Goal: Complete application form: Complete application form

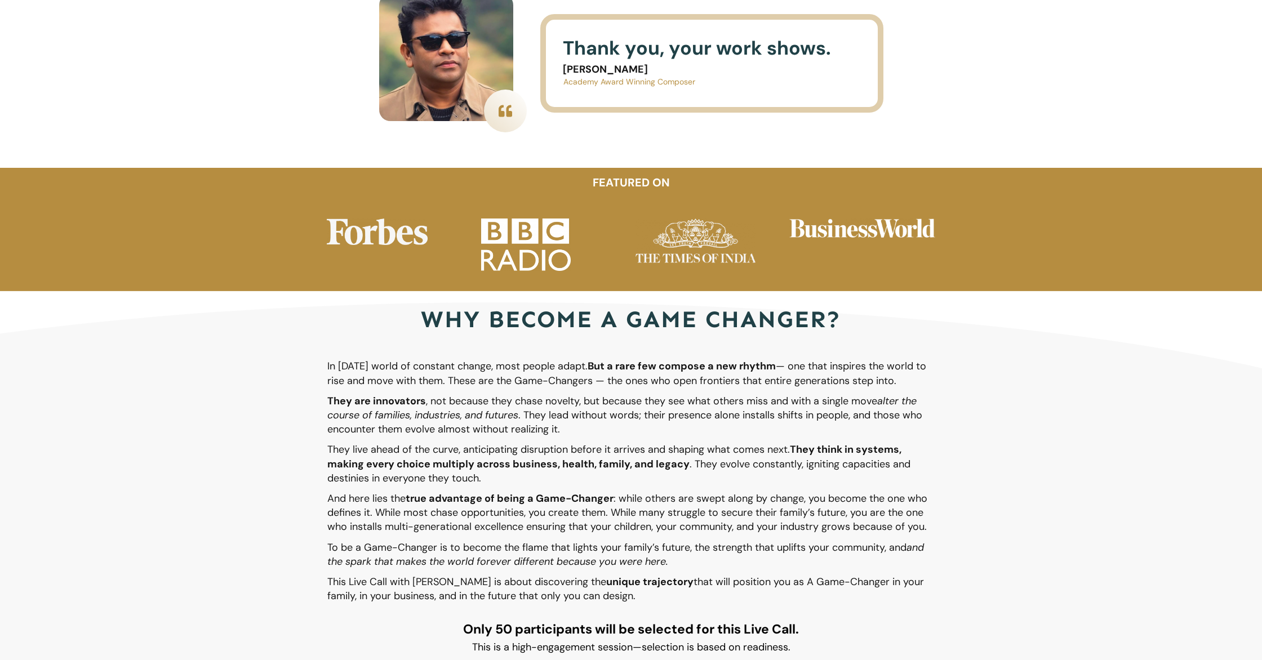
scroll to position [1932, 0]
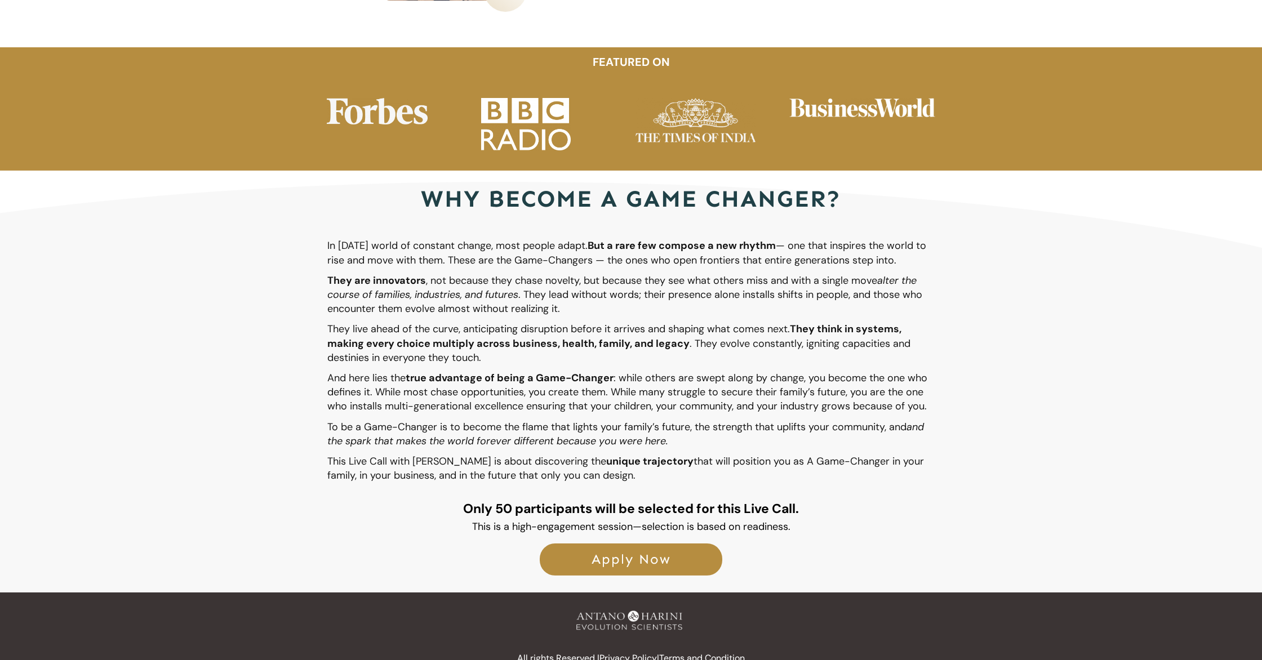
click at [598, 552] on span "Apply Now" at bounding box center [631, 560] width 158 height 16
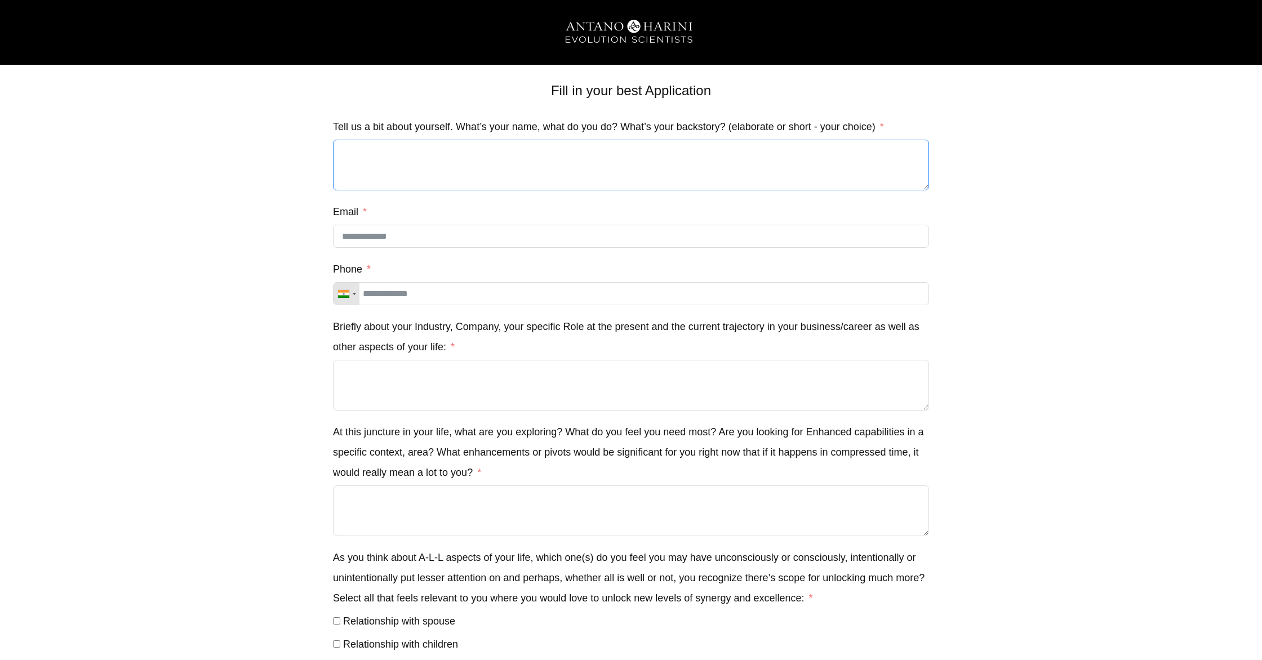
click at [469, 167] on textarea "Tell us a bit about yourself. What’s your name, what do you do? What’s your bac…" at bounding box center [631, 165] width 596 height 51
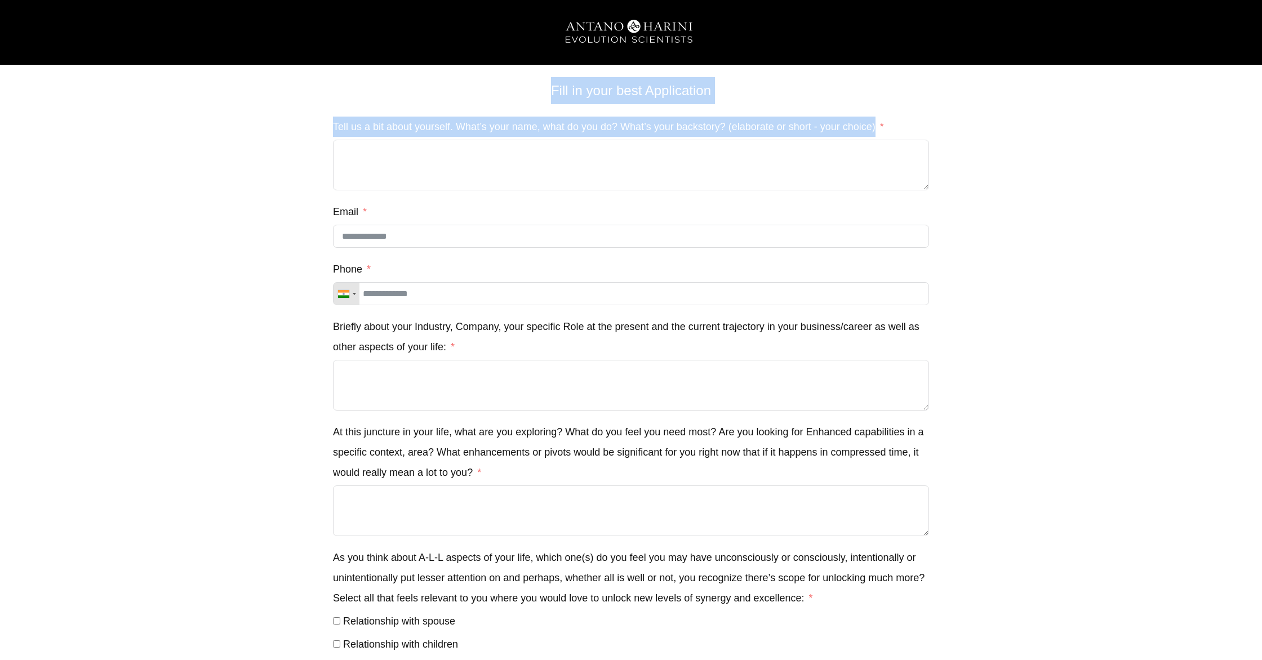
drag, startPoint x: 327, startPoint y: 121, endPoint x: 899, endPoint y: 136, distance: 571.6
copy div "Fill in your best Application Private call with antano (#96) Δ Tell us a bit ab…"
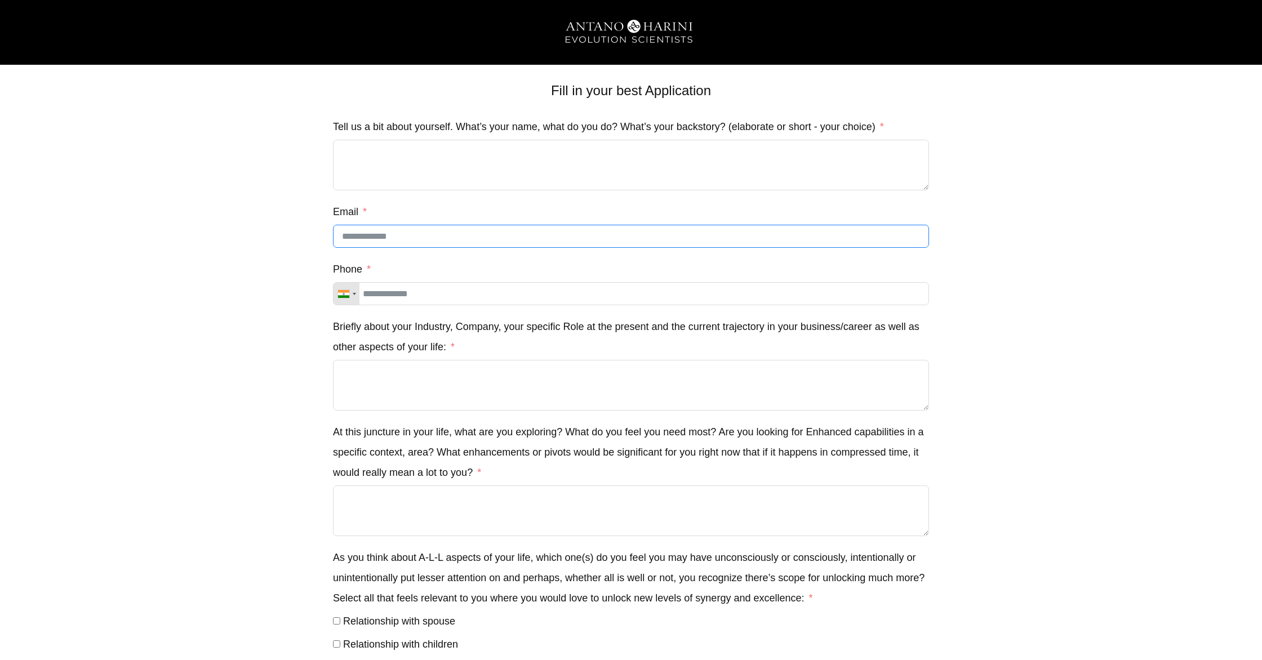
click at [461, 241] on input "Email" at bounding box center [631, 236] width 596 height 23
type input "**********"
click at [464, 299] on input "Phone" at bounding box center [631, 293] width 596 height 23
type input "**********"
click at [455, 392] on textarea "Briefly about your Industry, Company, your specific Role at the present and the…" at bounding box center [631, 385] width 596 height 51
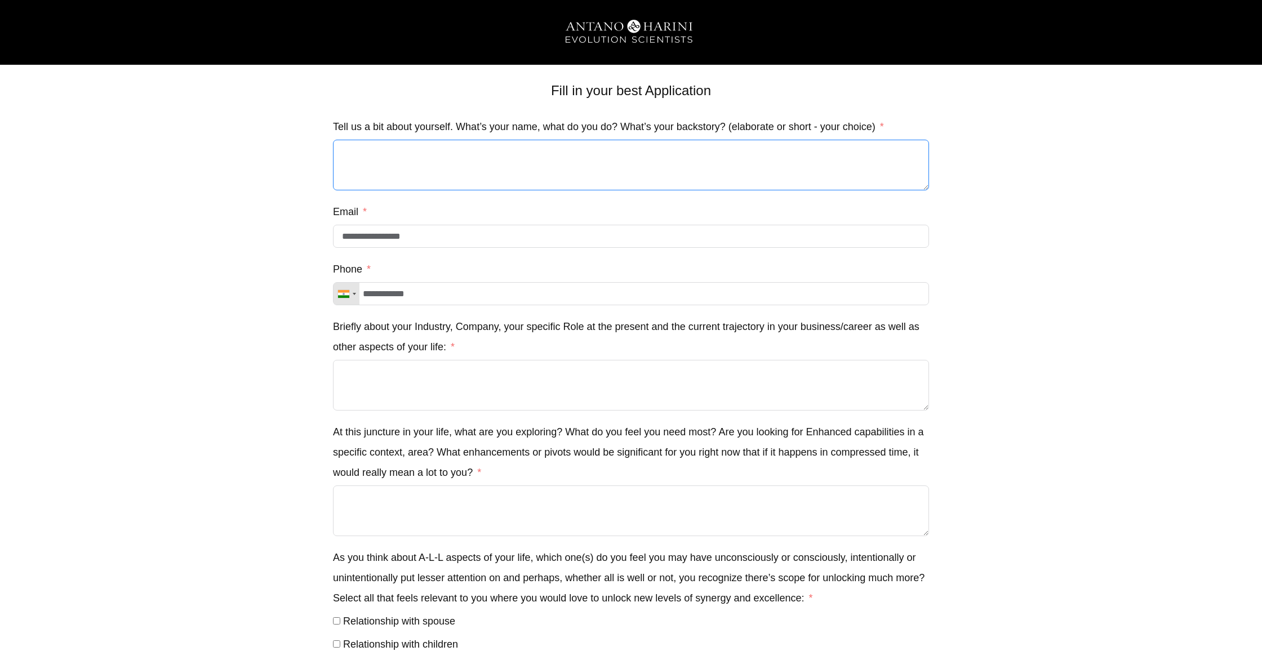
click at [469, 166] on textarea "Tell us a bit about yourself. What’s your name, what do you do? What’s your bac…" at bounding box center [631, 165] width 596 height 51
click at [499, 389] on textarea "Briefly about your Industry, Company, your specific Role at the present and the…" at bounding box center [631, 385] width 596 height 51
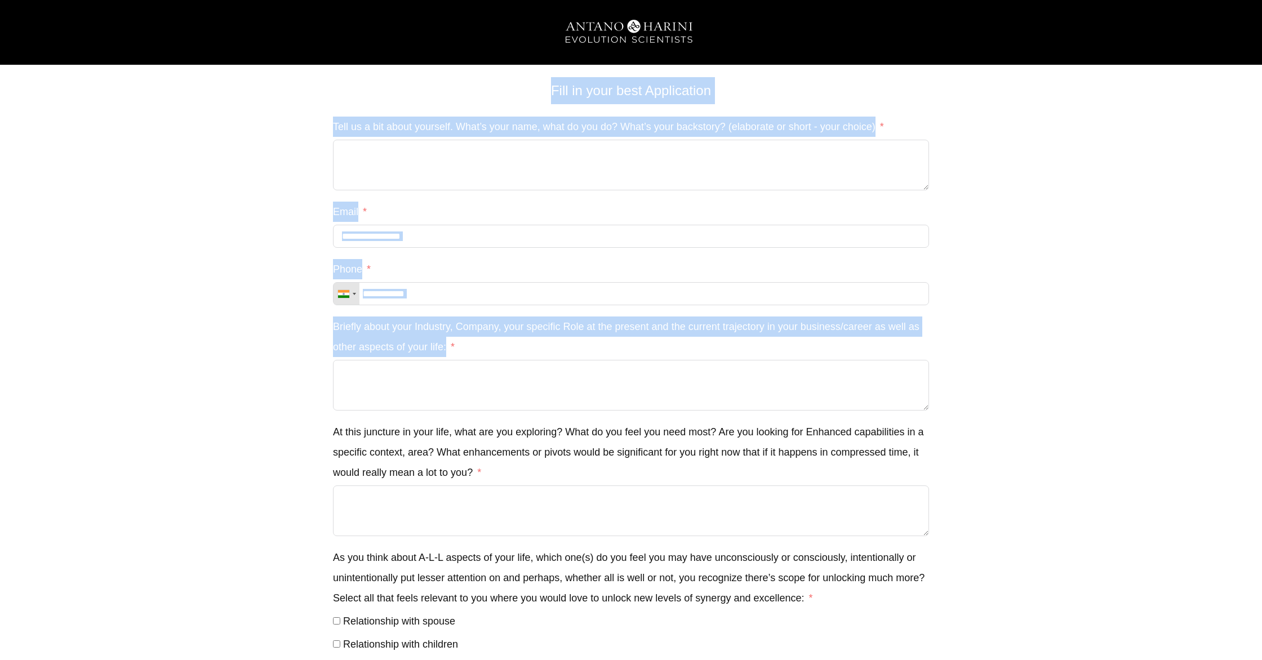
drag, startPoint x: 323, startPoint y: 325, endPoint x: 451, endPoint y: 352, distance: 130.9
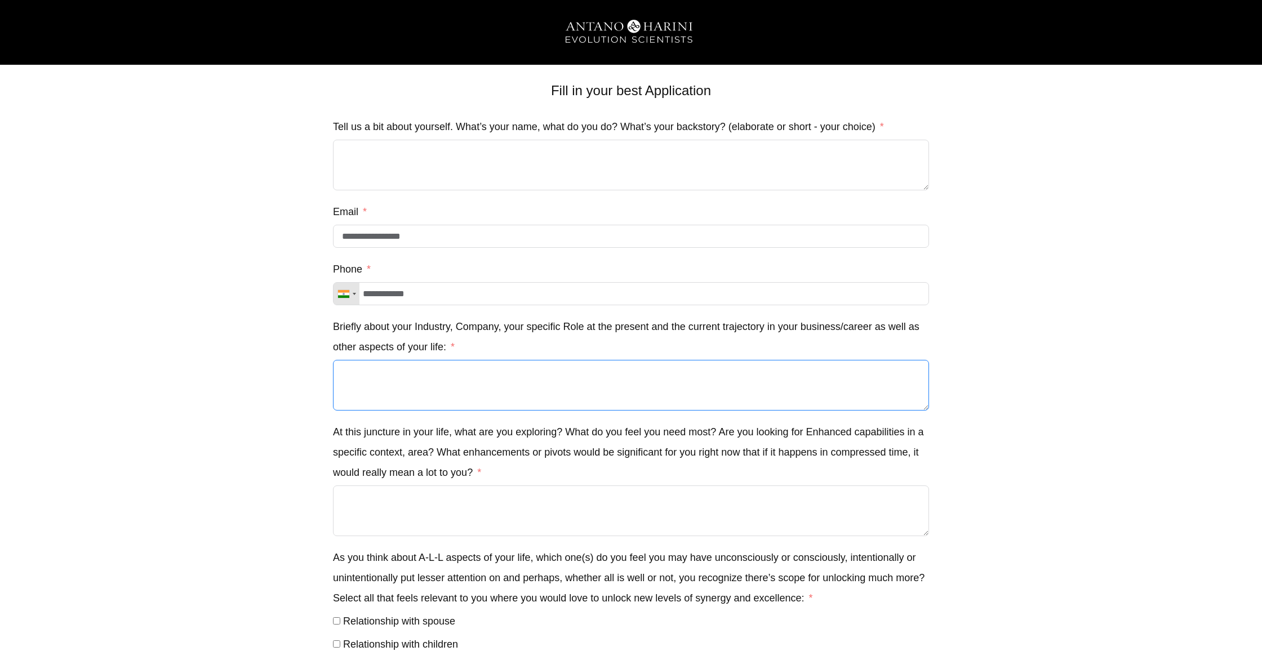
click at [445, 397] on textarea "Briefly about your Industry, Company, your specific Role at the present and the…" at bounding box center [631, 385] width 596 height 51
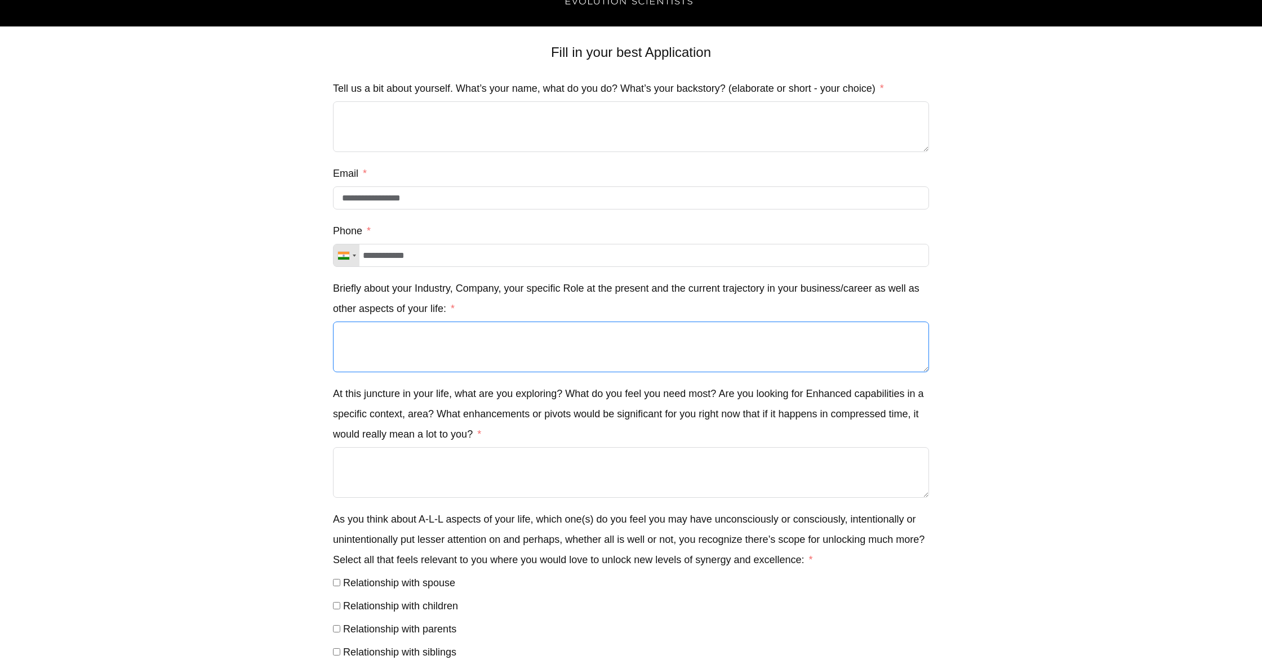
scroll to position [35, 0]
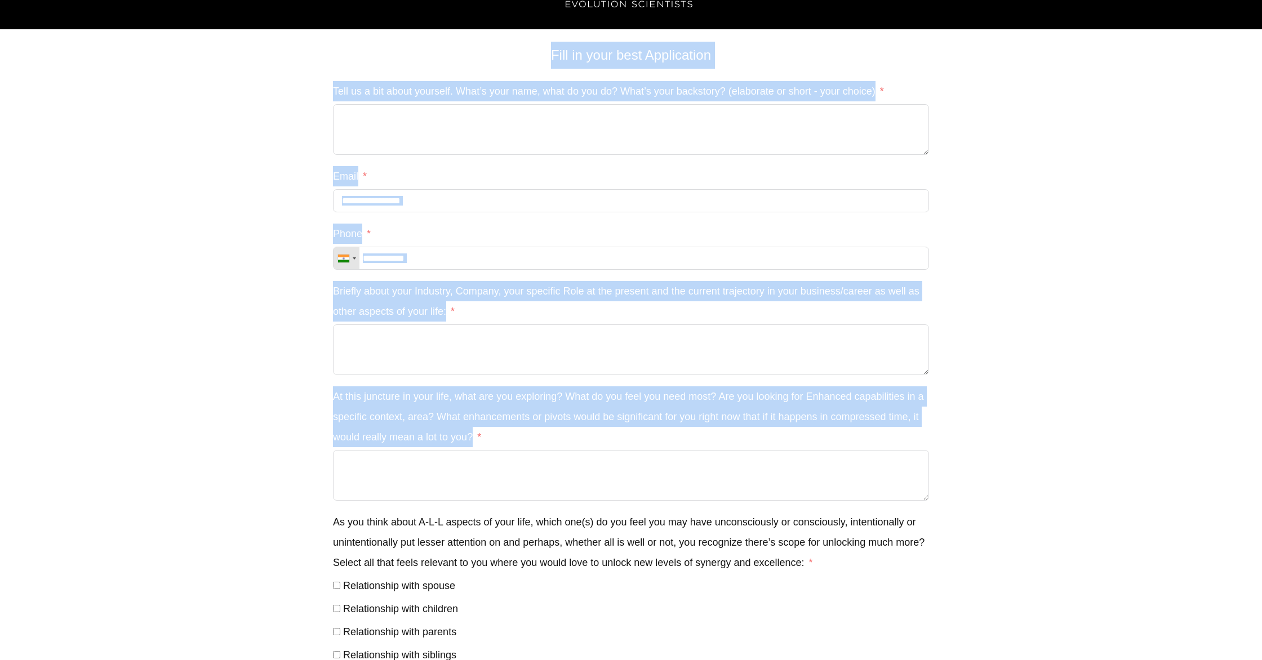
drag, startPoint x: 329, startPoint y: 399, endPoint x: 342, endPoint y: 287, distance: 112.4
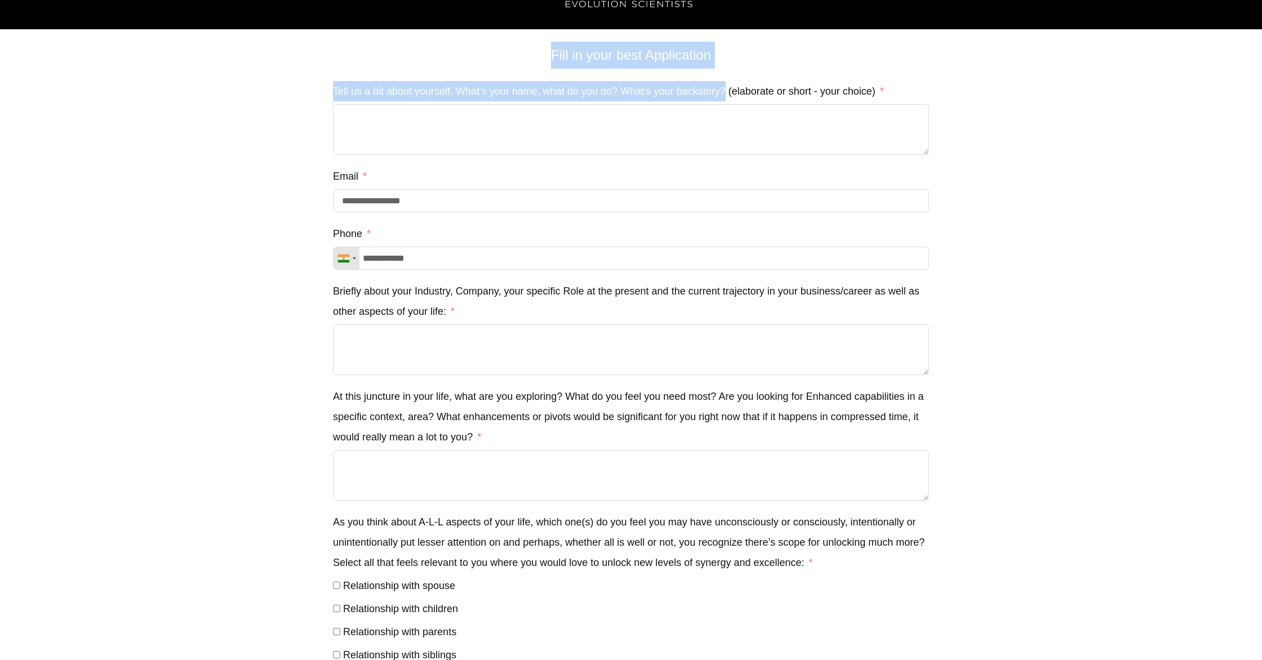
drag, startPoint x: 338, startPoint y: 87, endPoint x: 724, endPoint y: 97, distance: 386.1
copy div "Fill in your best Application Private call with antano (#96) Δ Tell us a bit ab…"
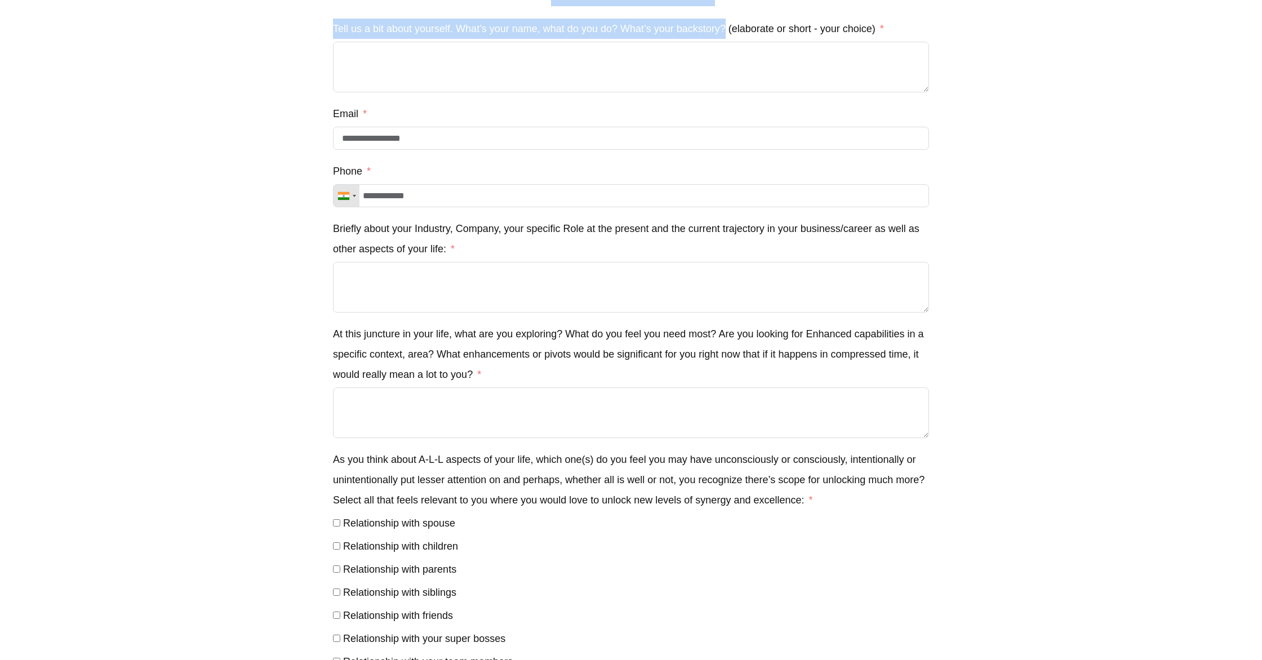
scroll to position [97, 0]
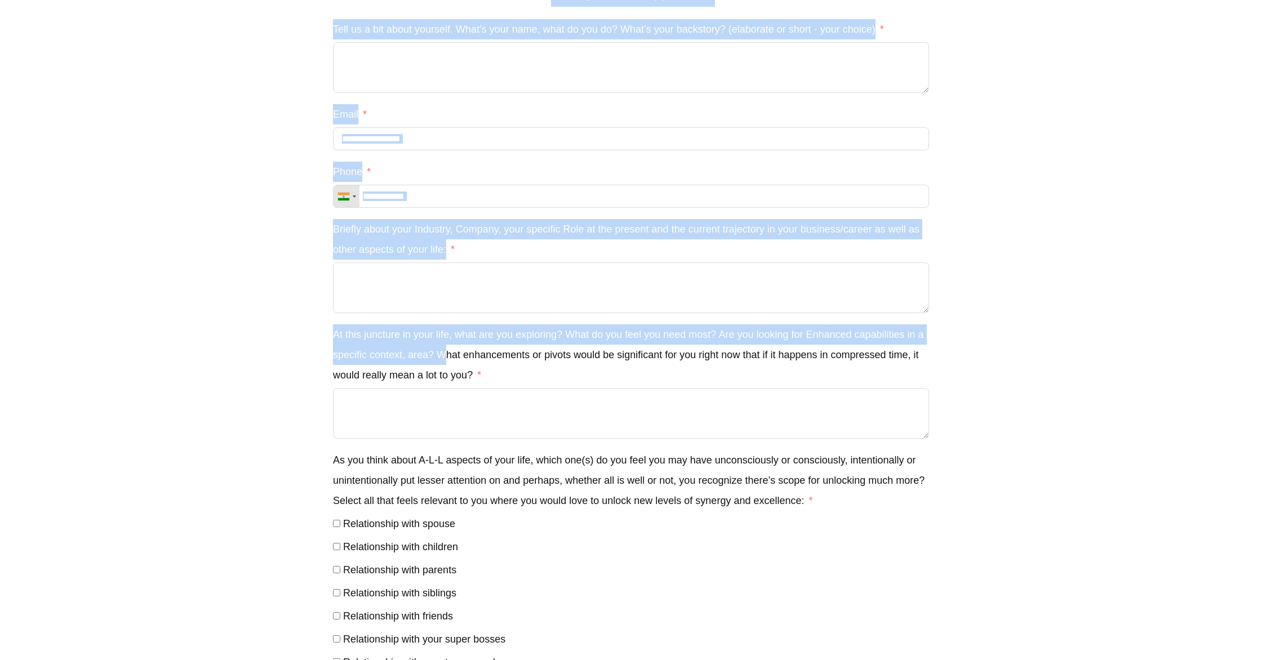
drag, startPoint x: 327, startPoint y: 336, endPoint x: 447, endPoint y: 348, distance: 120.0
click at [478, 252] on label "Briefly about your Industry, Company, your specific Role at the present and the…" at bounding box center [631, 239] width 596 height 41
click at [478, 263] on textarea "Briefly about your Industry, Company, your specific Role at the present and the…" at bounding box center [631, 288] width 596 height 51
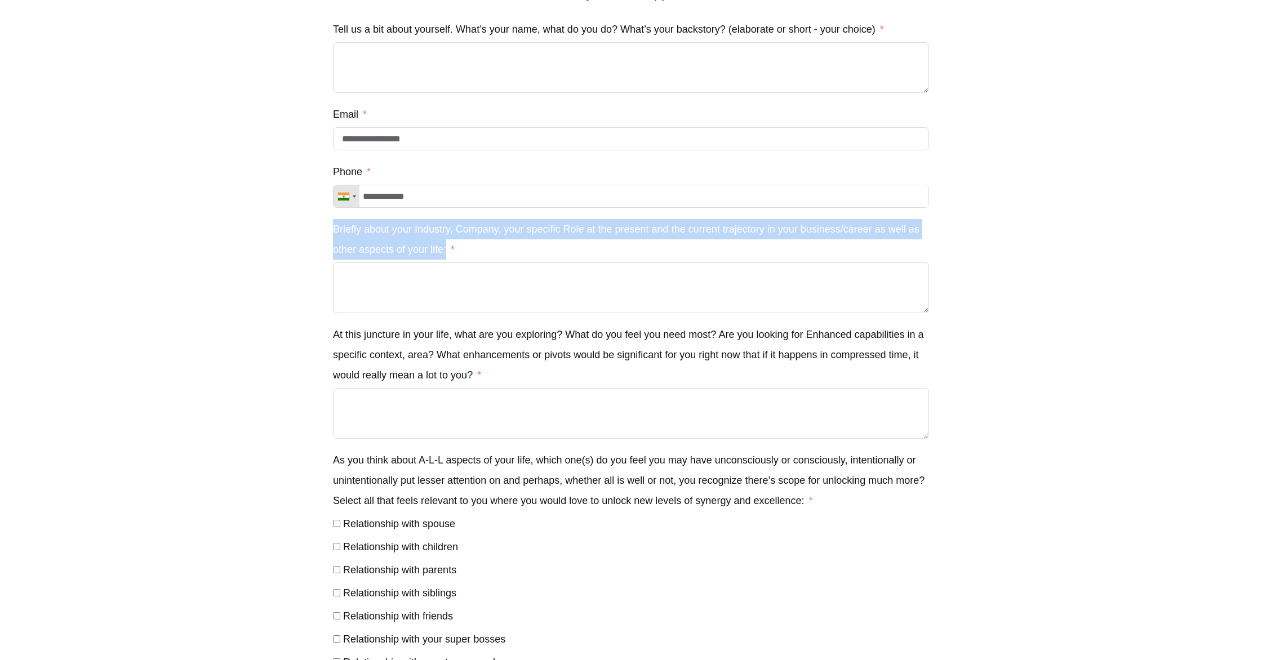
drag, startPoint x: 465, startPoint y: 256, endPoint x: 336, endPoint y: 230, distance: 132.3
click at [336, 230] on label "Briefly about your Industry, Company, your specific Role at the present and the…" at bounding box center [631, 239] width 596 height 41
copy label "Briefly about your Industry, Company, your specific Role at the present and the…"
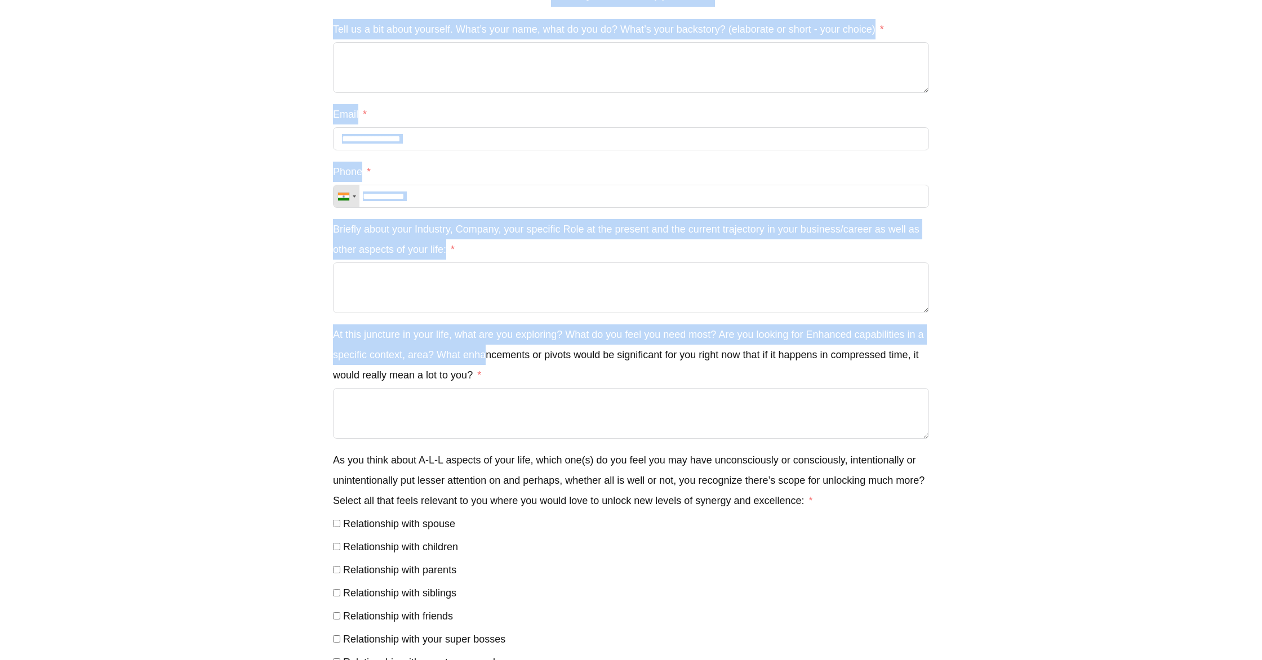
drag, startPoint x: 327, startPoint y: 335, endPoint x: 486, endPoint y: 364, distance: 161.0
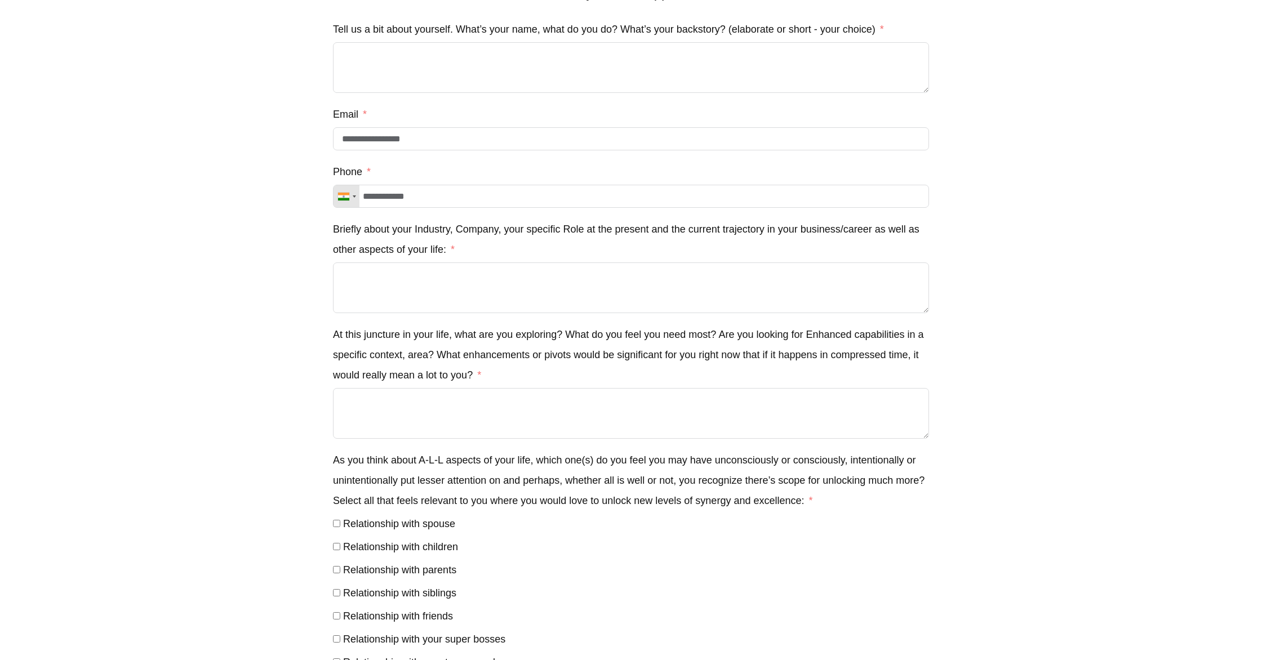
click at [508, 383] on label "At this juncture in your life, what are you exploring? What do you feel you nee…" at bounding box center [631, 355] width 596 height 61
click at [508, 388] on textarea "At this juncture in your life, what are you exploring? What do you feel you nee…" at bounding box center [631, 413] width 596 height 51
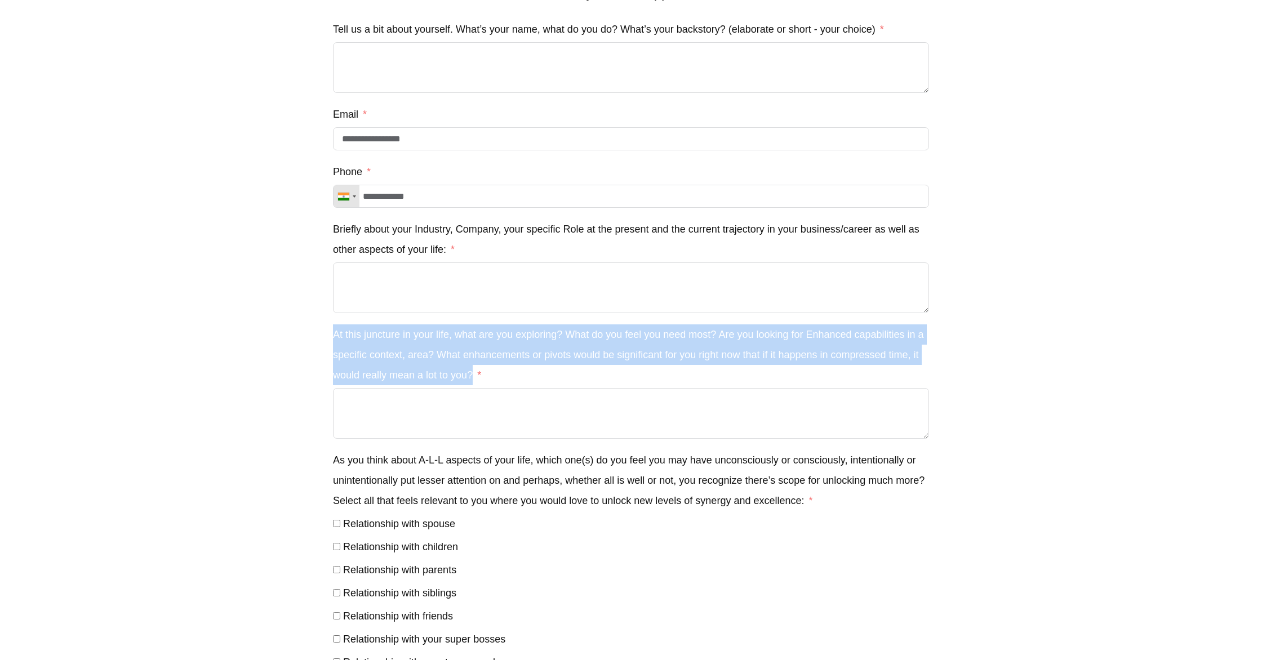
drag, startPoint x: 489, startPoint y: 382, endPoint x: 335, endPoint y: 340, distance: 159.0
click at [335, 340] on label "At this juncture in your life, what are you exploring? What do you feel you nee…" at bounding box center [631, 355] width 596 height 61
copy label "At this juncture in your life, what are you exploring? What do you feel you nee…"
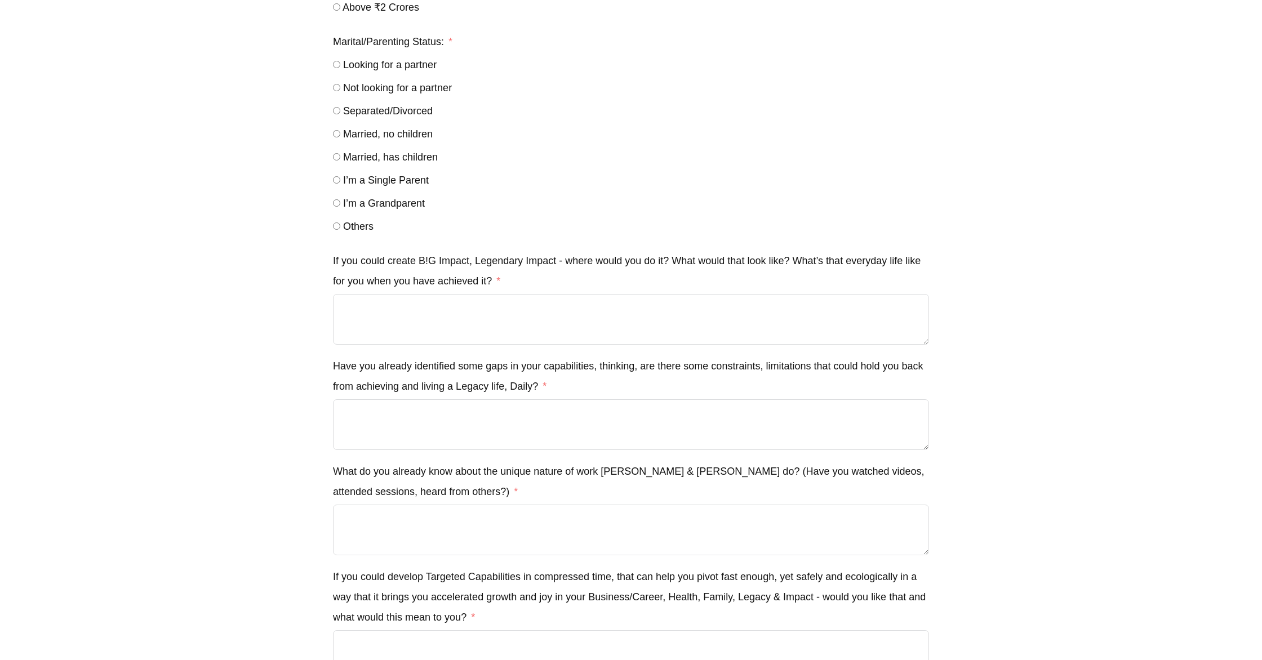
scroll to position [1119, 0]
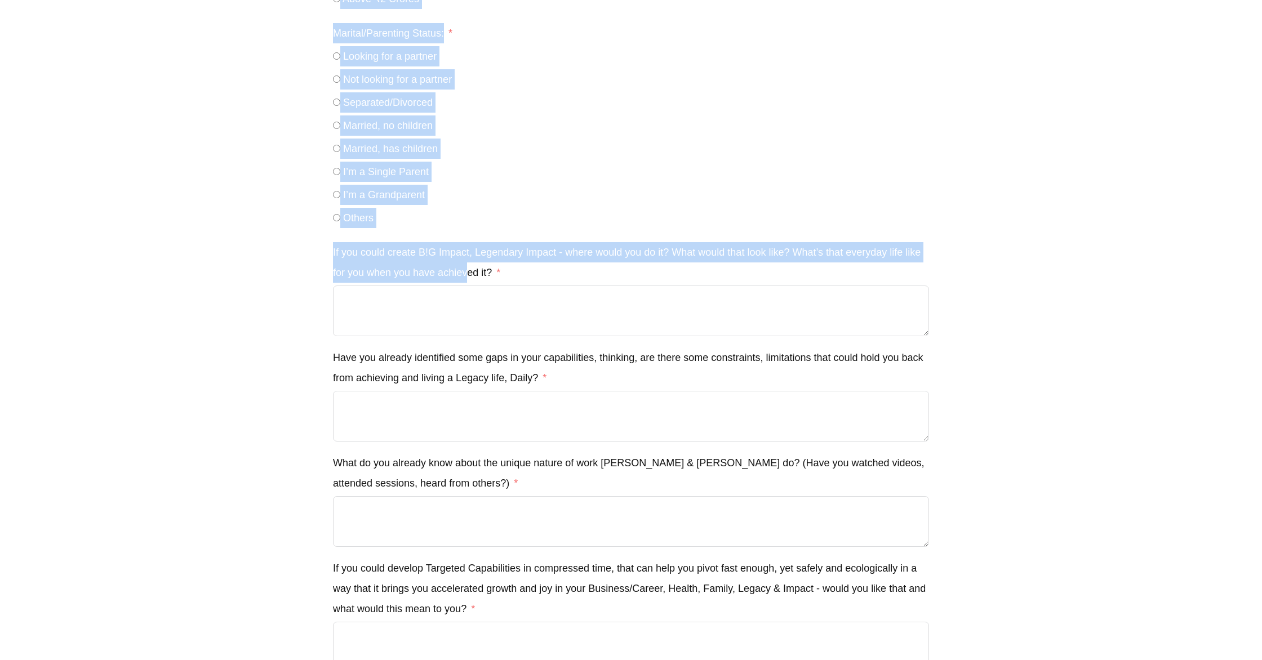
drag, startPoint x: 325, startPoint y: 254, endPoint x: 468, endPoint y: 267, distance: 143.1
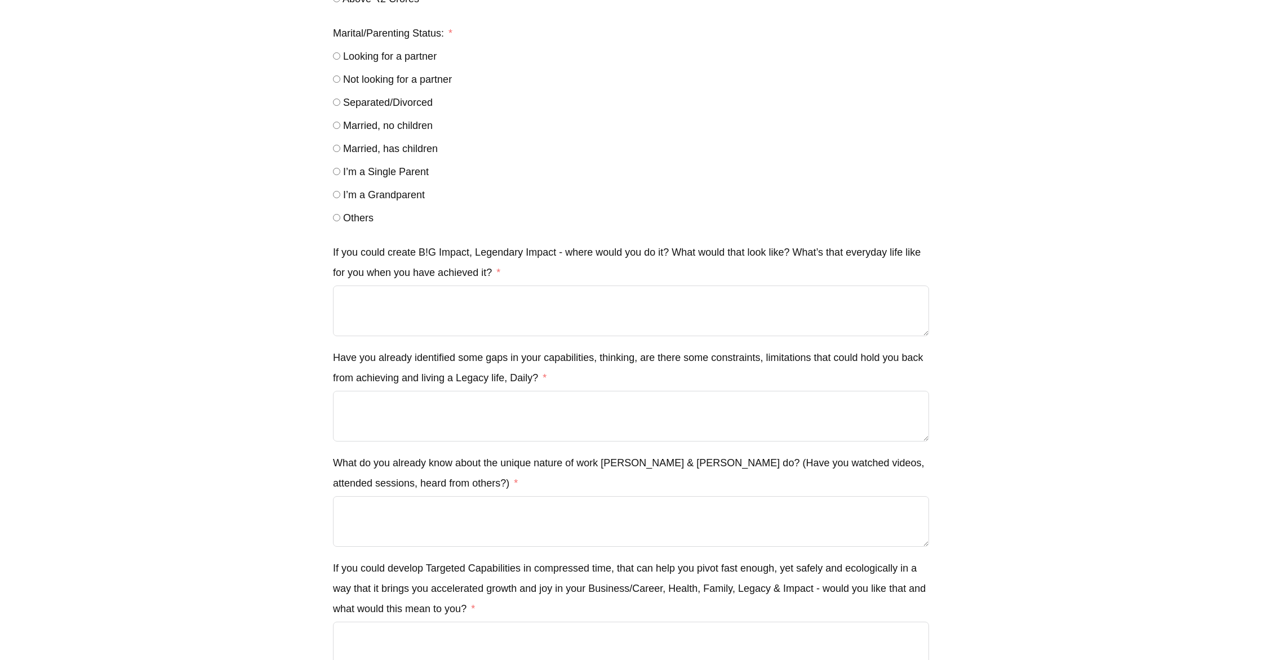
click at [517, 272] on label "If you could create B!G Impact, Legendary Impact - where would you do it? What …" at bounding box center [631, 262] width 596 height 41
click at [517, 286] on textarea "If you could create B!G Impact, Legendary Impact - where would you do it? What …" at bounding box center [631, 311] width 596 height 51
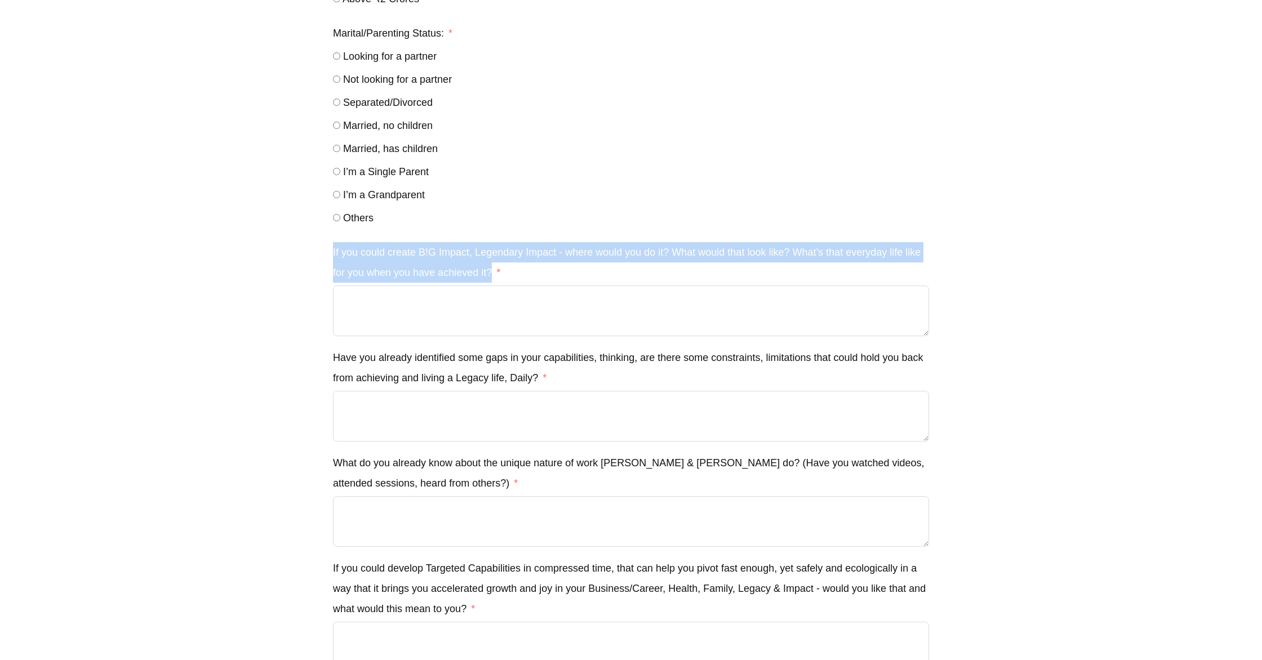
drag, startPoint x: 509, startPoint y: 275, endPoint x: 333, endPoint y: 255, distance: 177.5
click at [333, 255] on label "If you could create B!G Impact, Legendary Impact - where would you do it? What …" at bounding box center [631, 262] width 596 height 41
copy label "If you could create B!G Impact, Legendary Impact - where would you do it? What …"
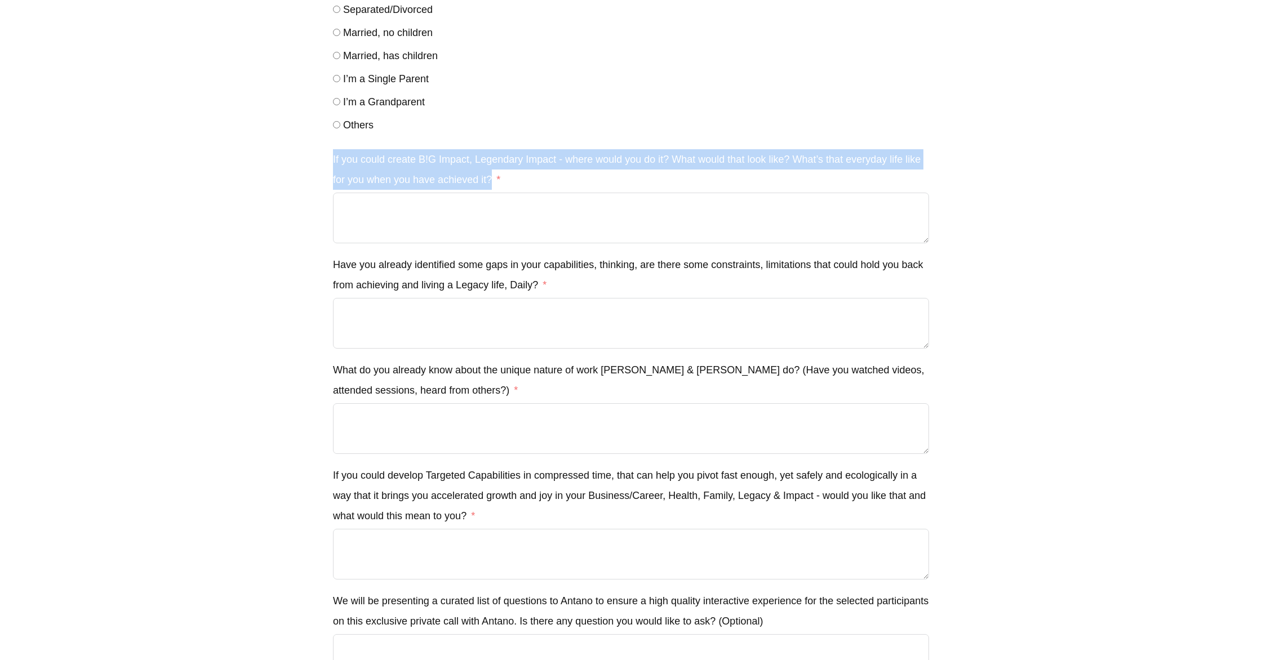
scroll to position [1217, 0]
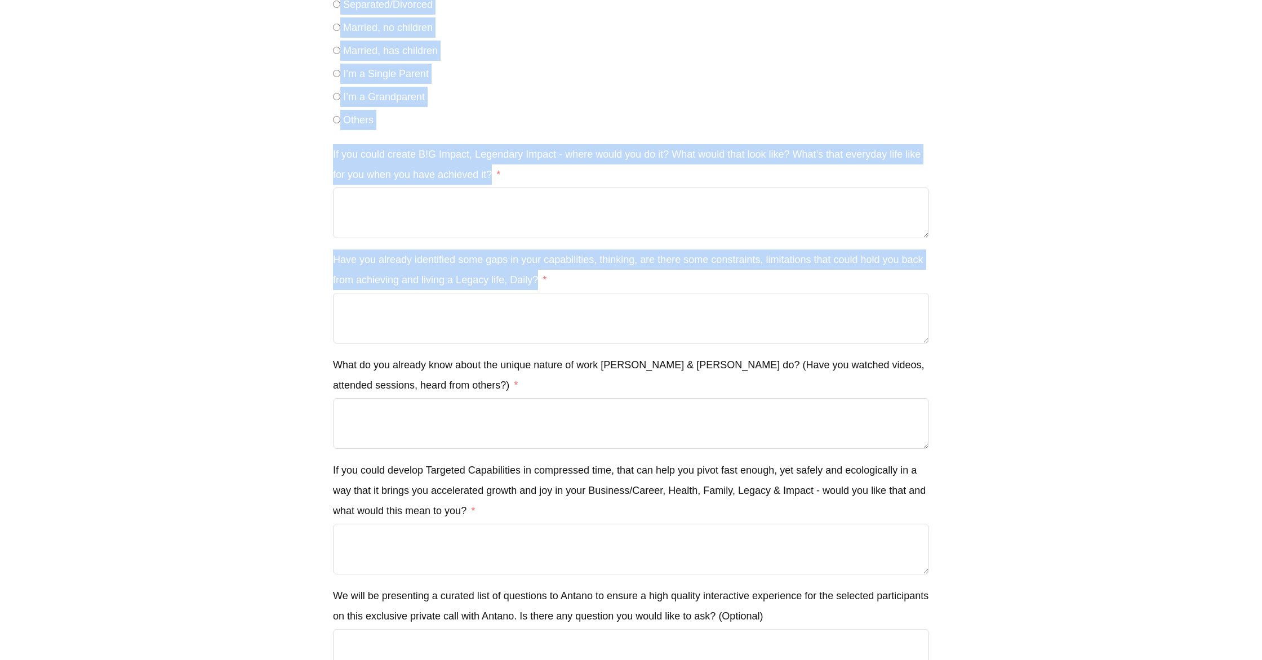
drag, startPoint x: 328, startPoint y: 261, endPoint x: 565, endPoint y: 296, distance: 239.2
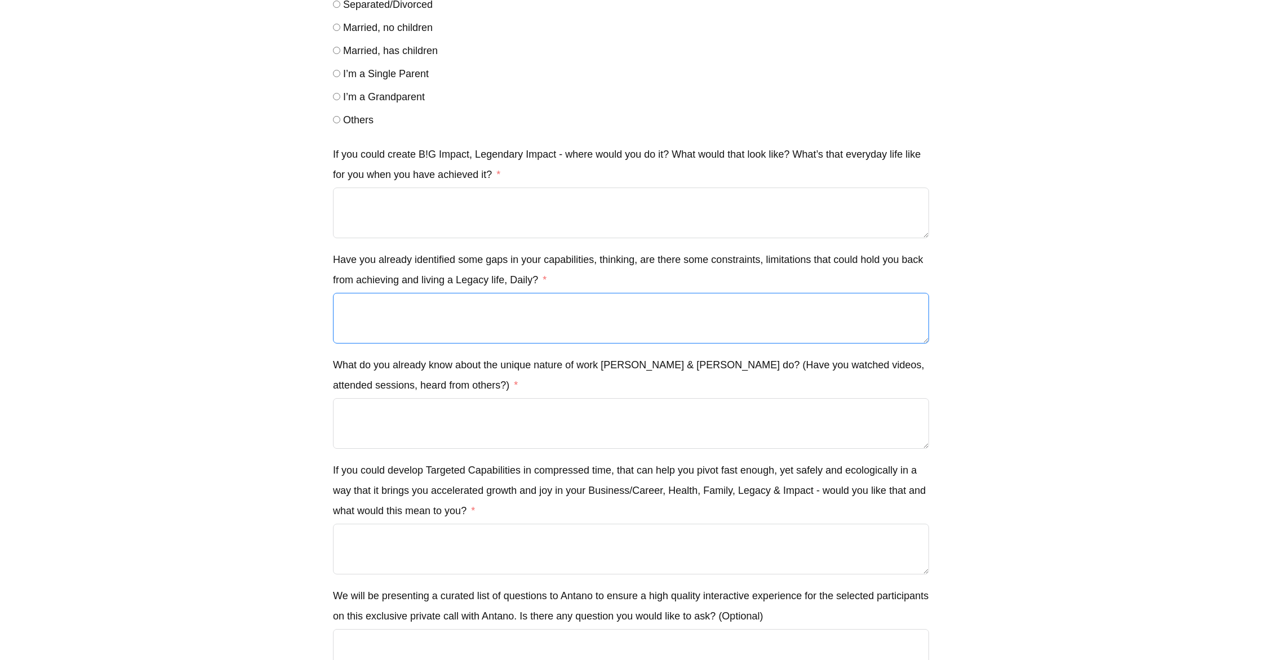
click at [565, 296] on textarea "Have you already identified some gaps in your capabilities, thinking, are there…" at bounding box center [631, 318] width 596 height 51
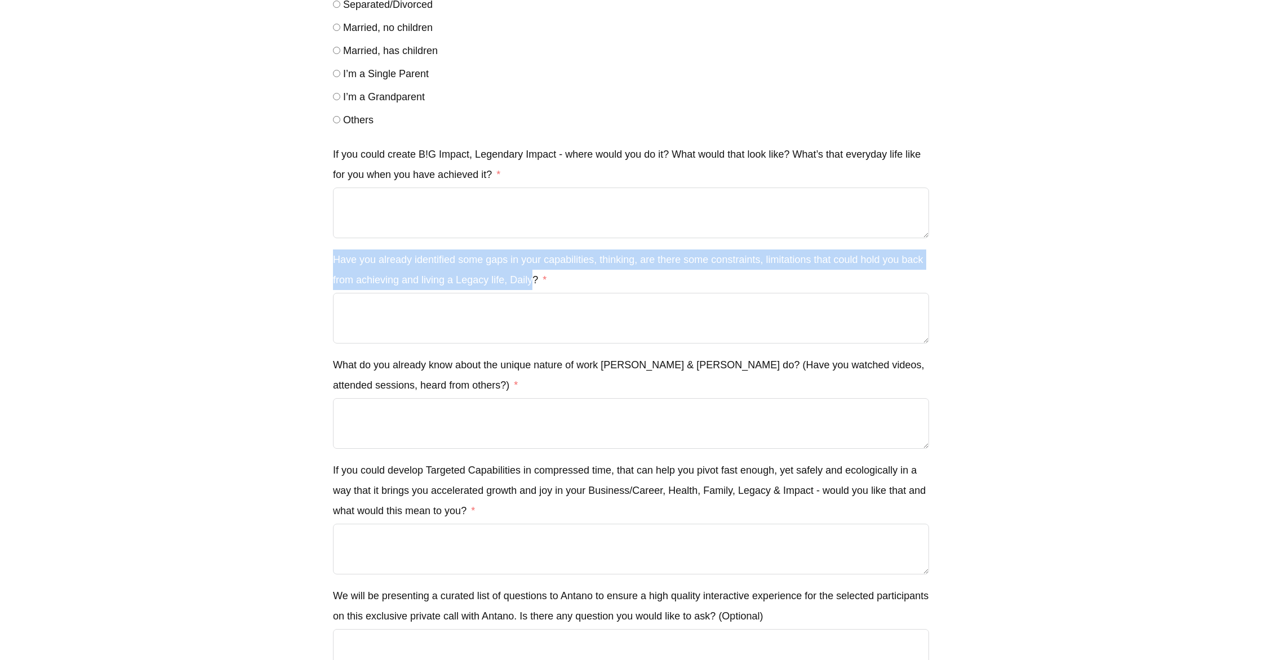
drag, startPoint x: 535, startPoint y: 280, endPoint x: 332, endPoint y: 265, distance: 202.8
copy label "Have you already identified some gaps in your capabilities, thinking, are there…"
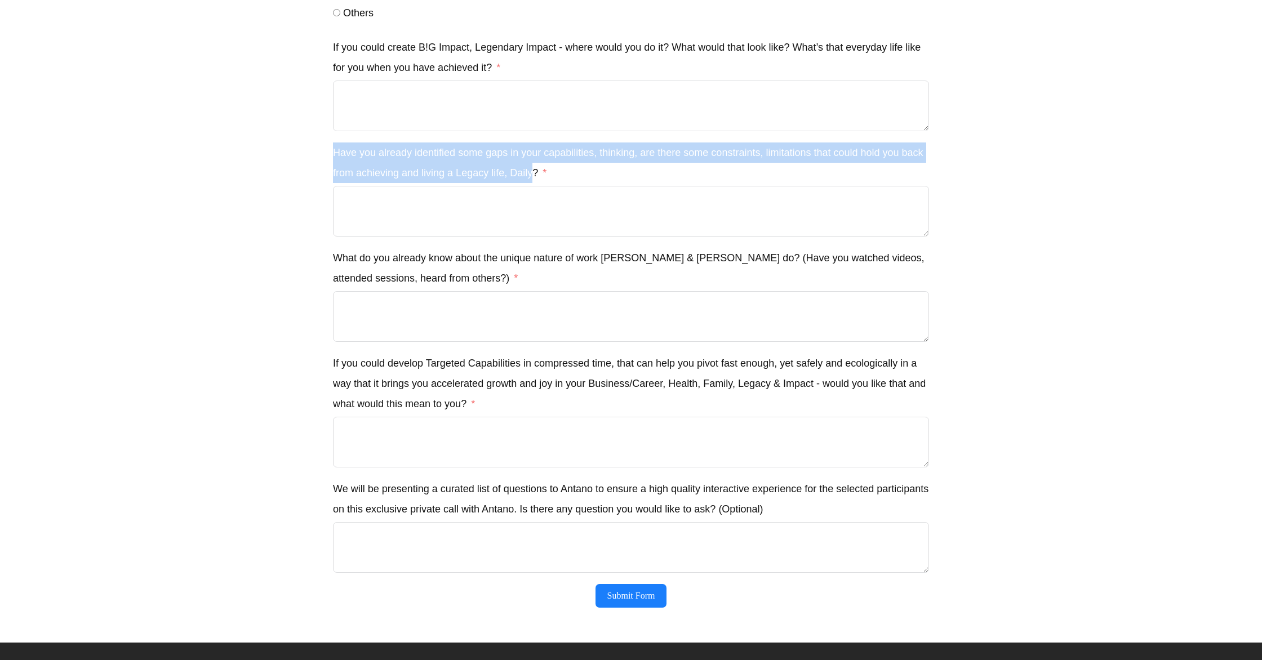
scroll to position [1325, 0]
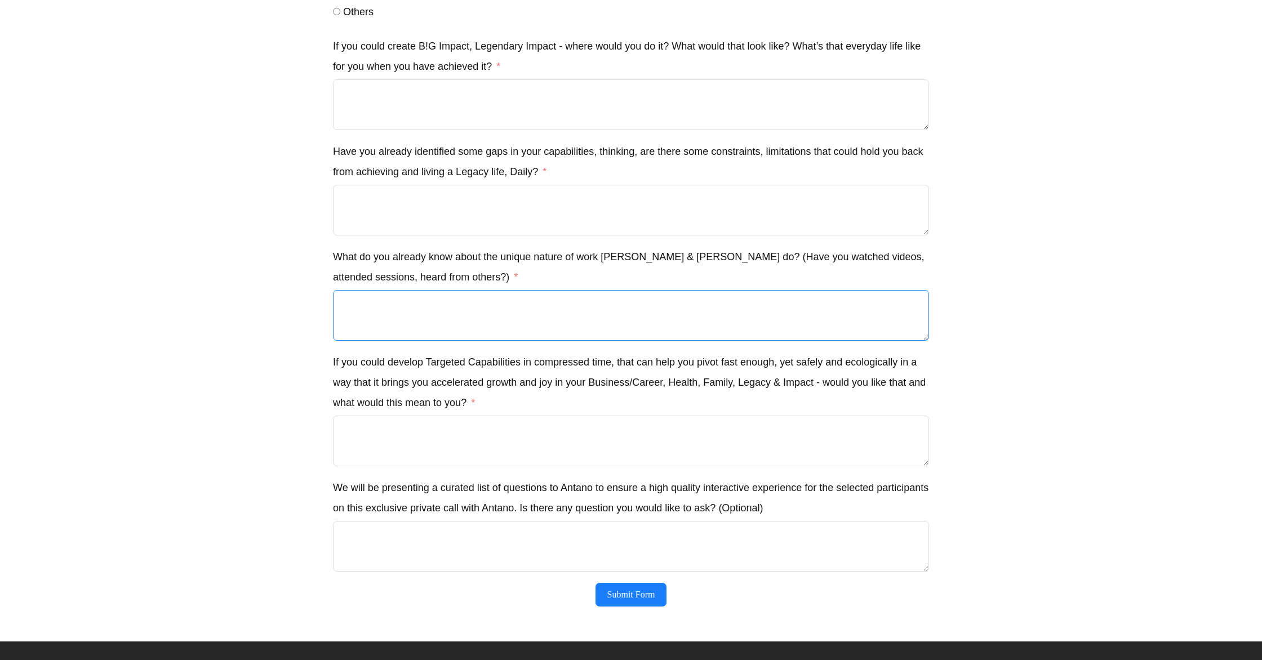
click at [380, 306] on textarea "What do you already know about the unique nature of work [PERSON_NAME] & [PERSO…" at bounding box center [631, 315] width 596 height 51
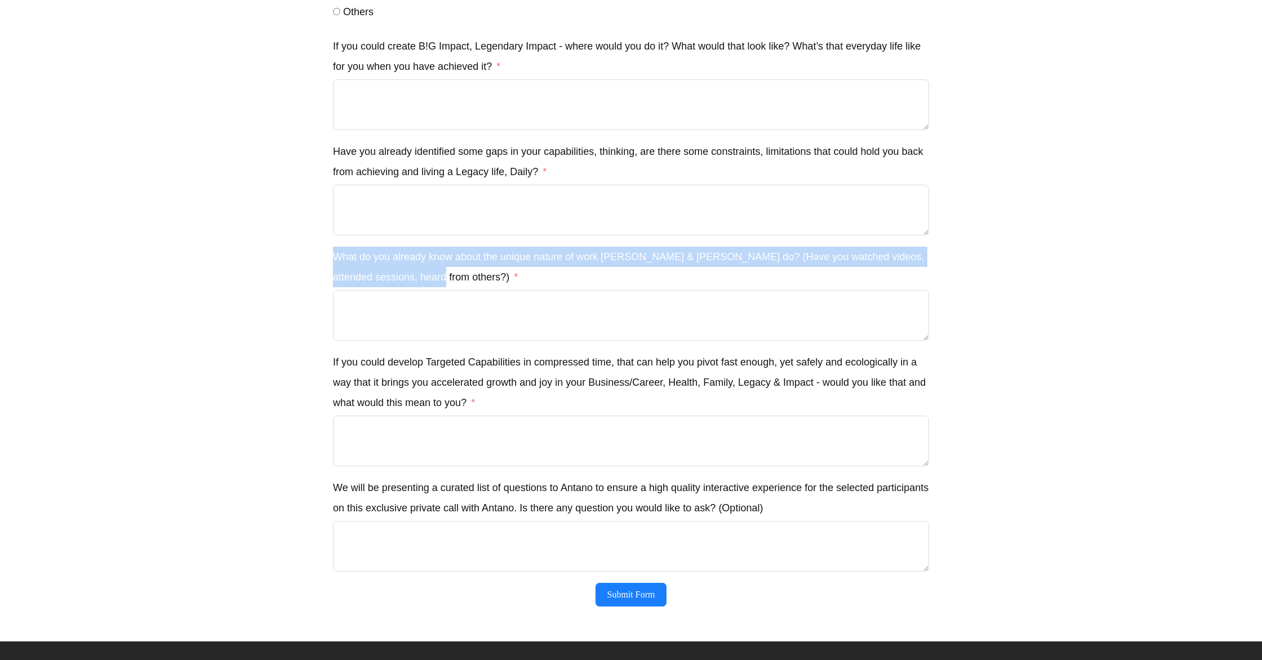
drag, startPoint x: 333, startPoint y: 256, endPoint x: 424, endPoint y: 284, distance: 95.4
click at [424, 284] on label "What do you already know about the unique nature of work [PERSON_NAME] & [PERSO…" at bounding box center [631, 267] width 596 height 41
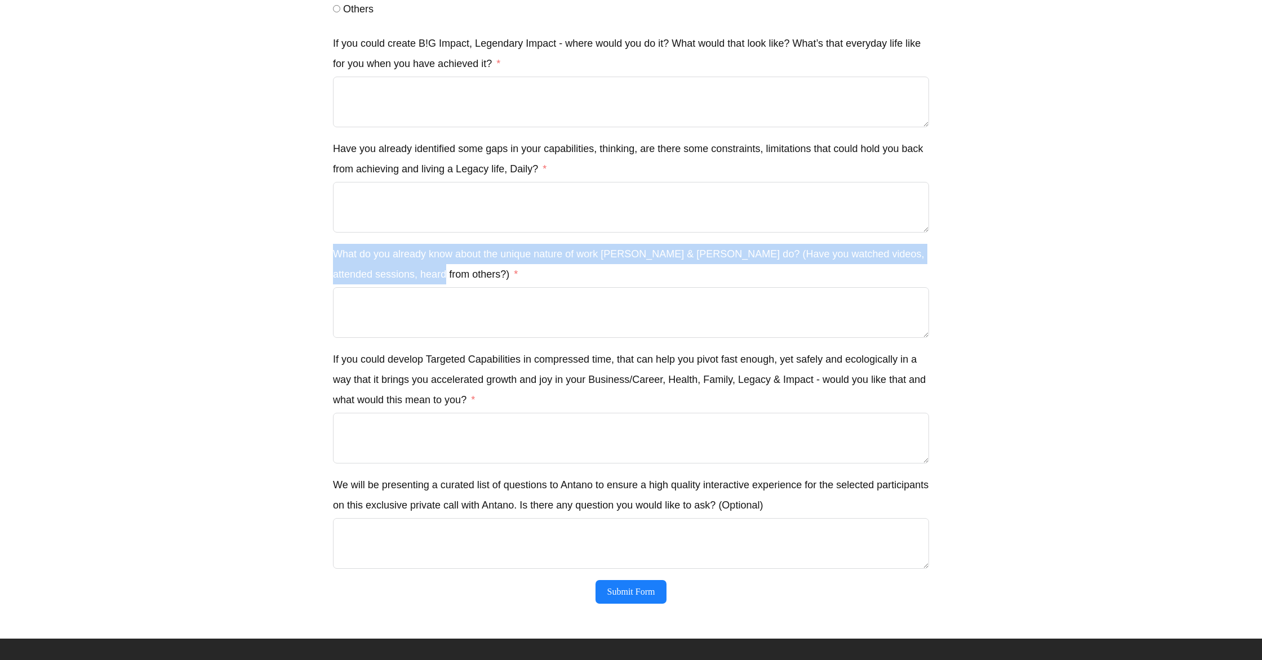
scroll to position [1329, 0]
copy label "What do you already know about the unique nature of work [PERSON_NAME] & [PERSO…"
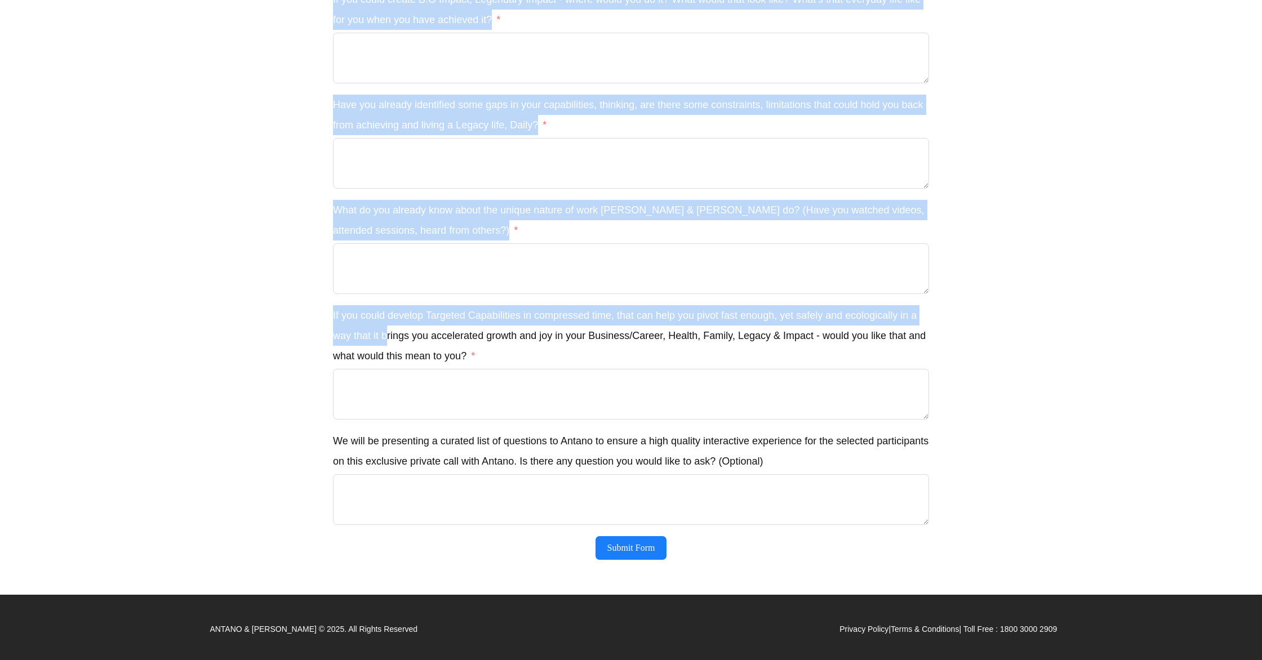
drag, startPoint x: 327, startPoint y: 314, endPoint x: 392, endPoint y: 335, distance: 68.2
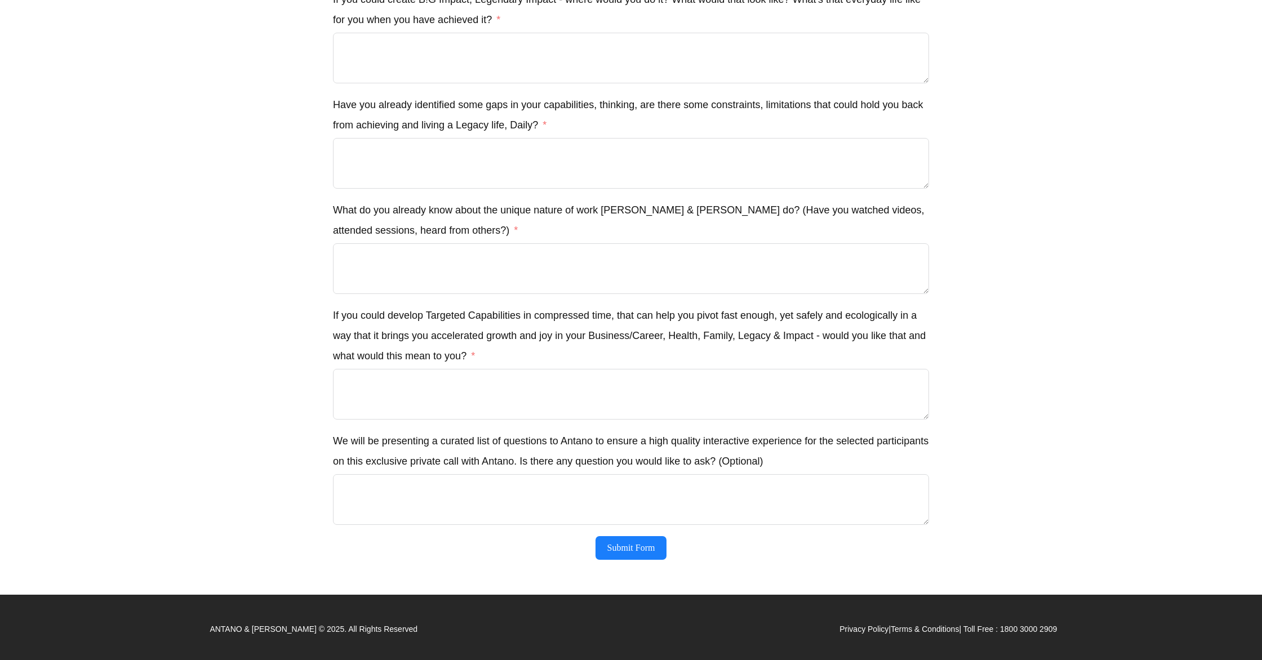
click at [396, 343] on label "If you could develop Targeted Capabilities in compressed time, that can help yo…" at bounding box center [631, 335] width 596 height 61
click at [396, 369] on textarea "If you could develop Targeted Capabilities in compressed time, that can help yo…" at bounding box center [631, 394] width 596 height 51
drag, startPoint x: 471, startPoint y: 358, endPoint x: 332, endPoint y: 319, distance: 143.4
copy label "If you could develop Targeted Capabilities in compressed time, that can help yo…"
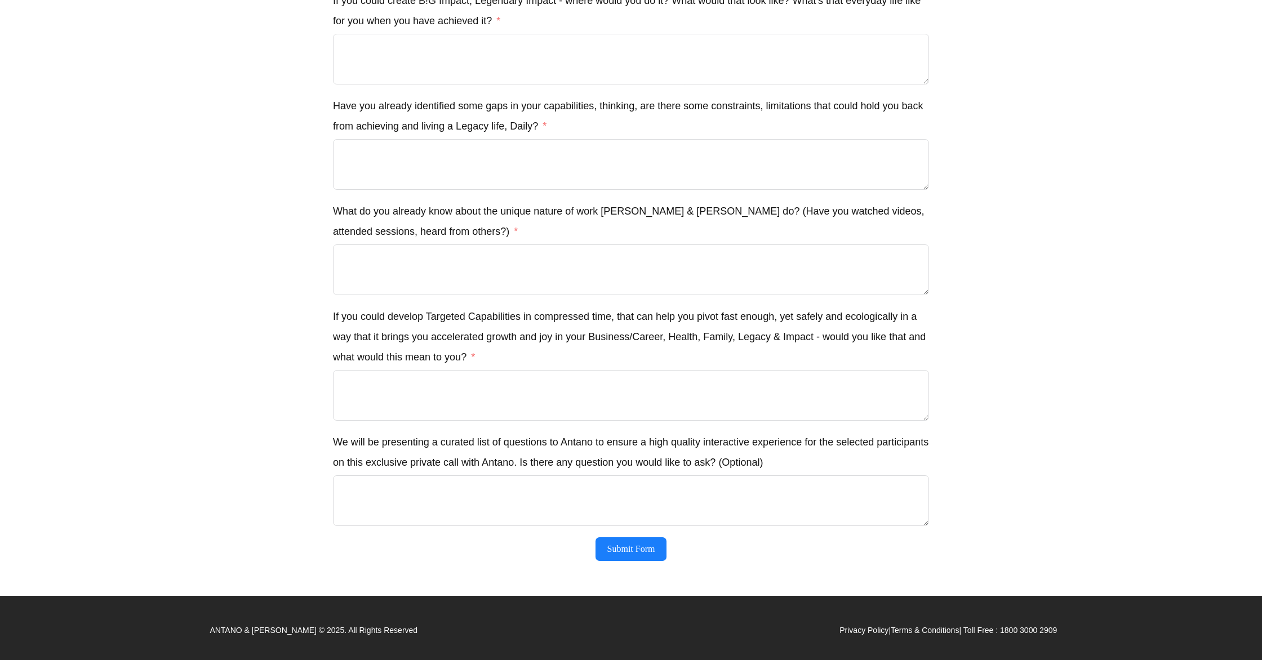
scroll to position [1373, 0]
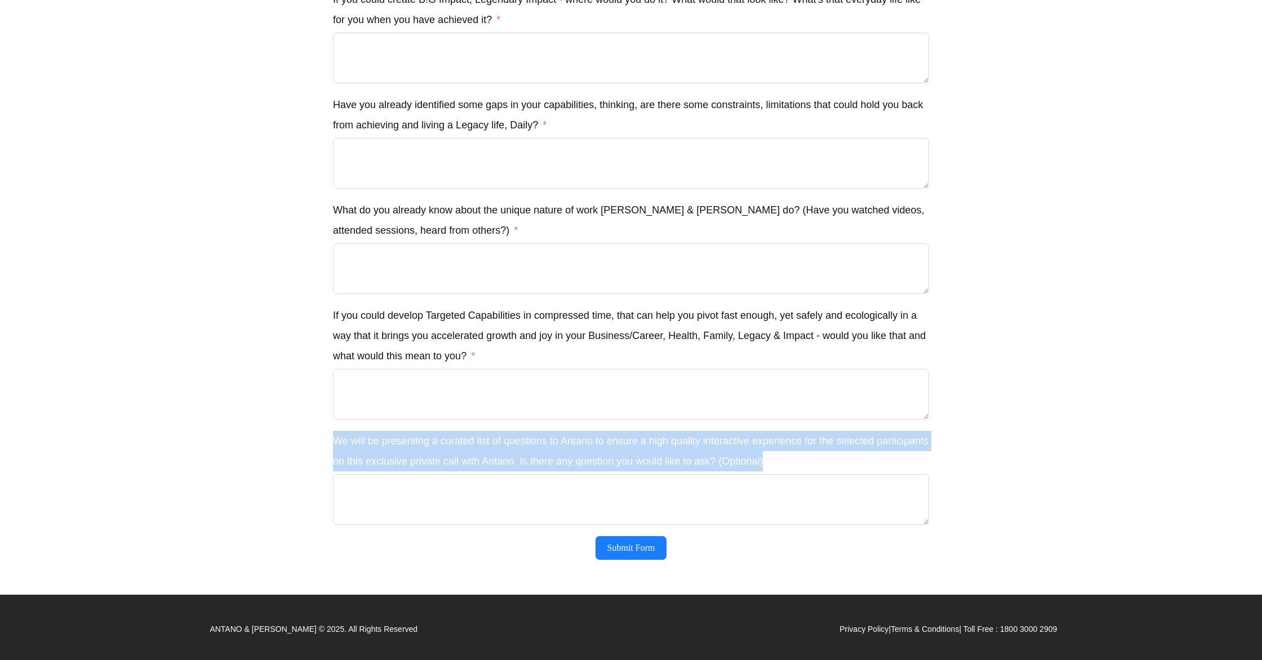
drag, startPoint x: 785, startPoint y: 469, endPoint x: 334, endPoint y: 442, distance: 451.6
click at [334, 442] on label "We will be presenting a curated list of questions to Antano to ensure a high qu…" at bounding box center [631, 451] width 596 height 41
copy label "We will be presenting a curated list of questions to Antano to ensure a high qu…"
